Goal: Transaction & Acquisition: Purchase product/service

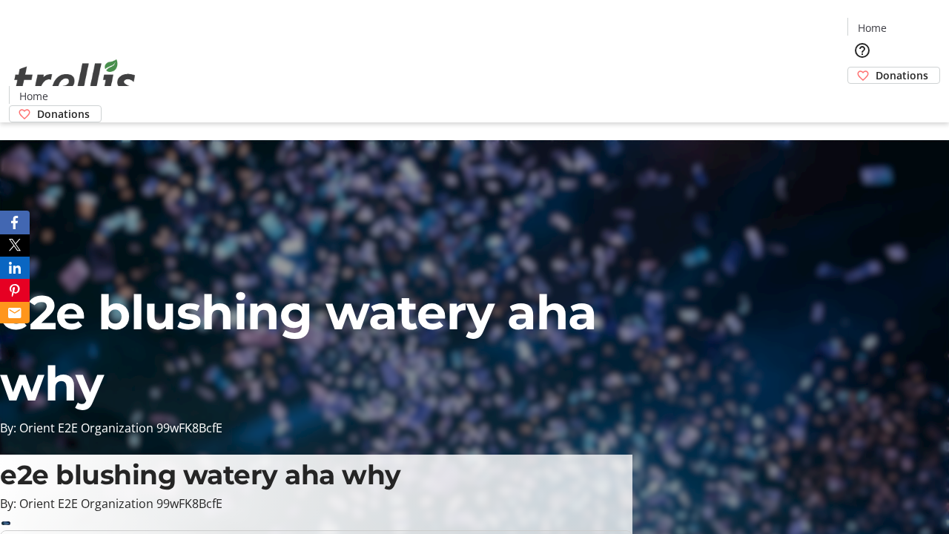
click at [876, 67] on span "Donations" at bounding box center [902, 75] width 53 height 16
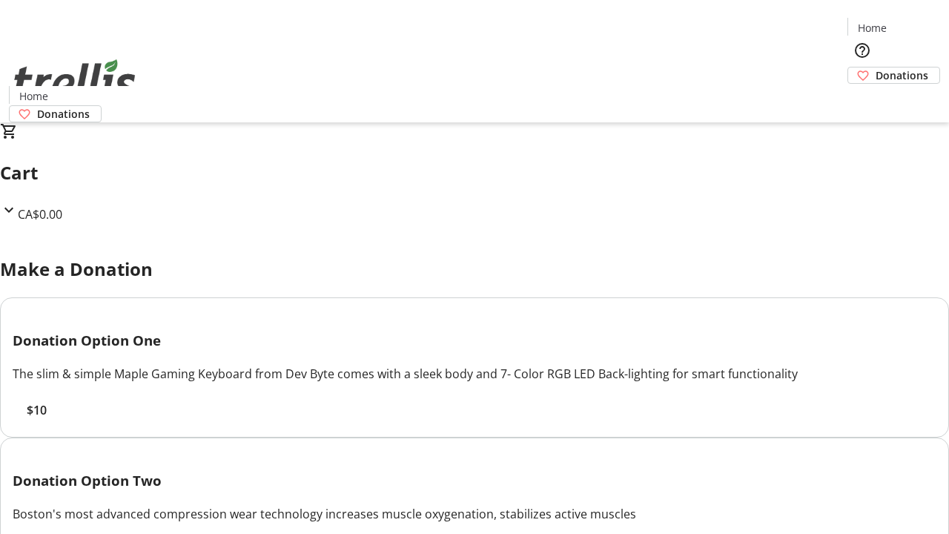
click at [47, 419] on span "$10" at bounding box center [37, 410] width 20 height 18
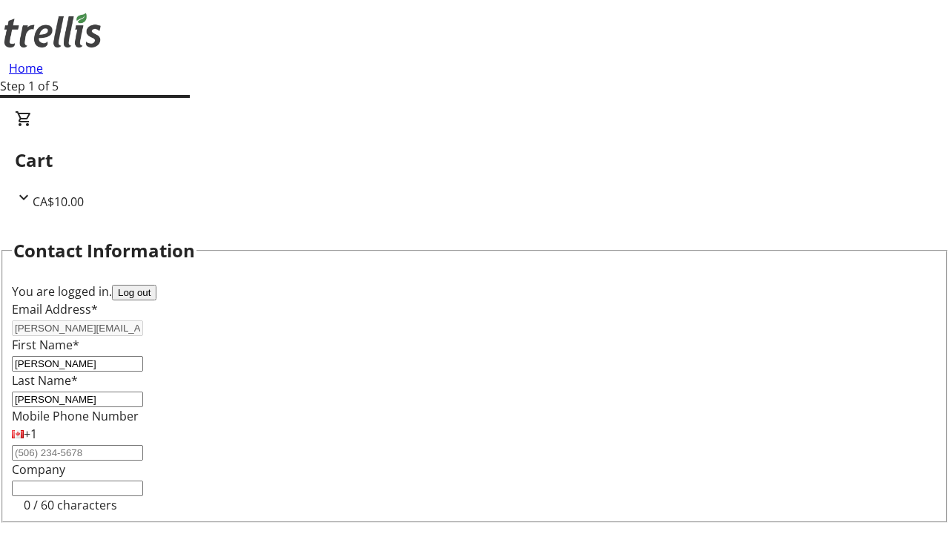
scroll to position [199, 0]
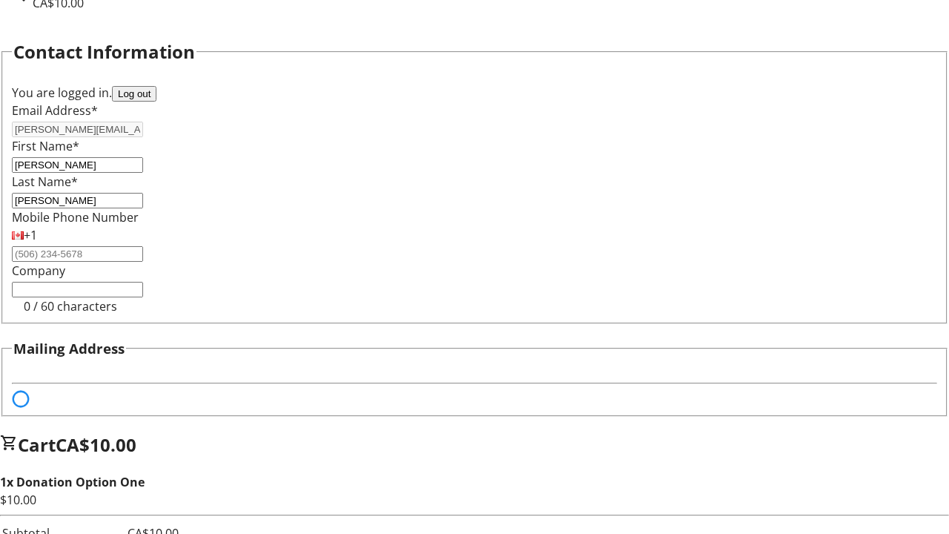
select select "BC"
select select "CA"
